Goal: Information Seeking & Learning: Learn about a topic

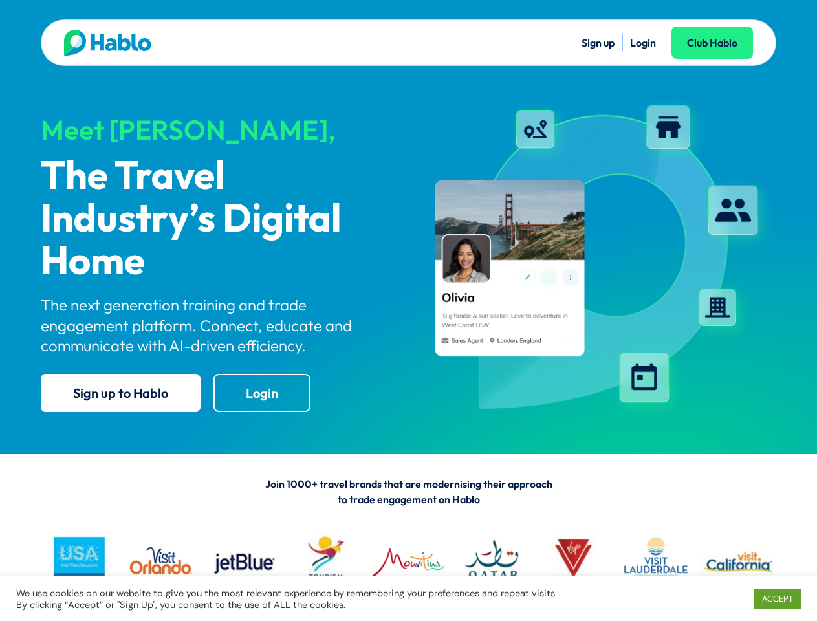
click at [408, 311] on div "Meet Hablo, The Travel Industry’s Digital Home The next generation training and…" at bounding box center [409, 250] width 736 height 343
click at [777, 599] on link "ACCEPT" at bounding box center [778, 599] width 47 height 20
